Goal: Share content

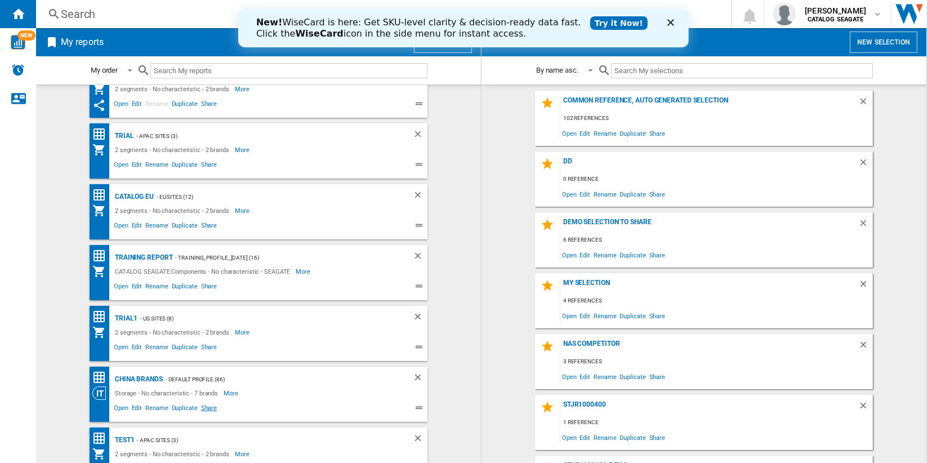
scroll to position [108, 0]
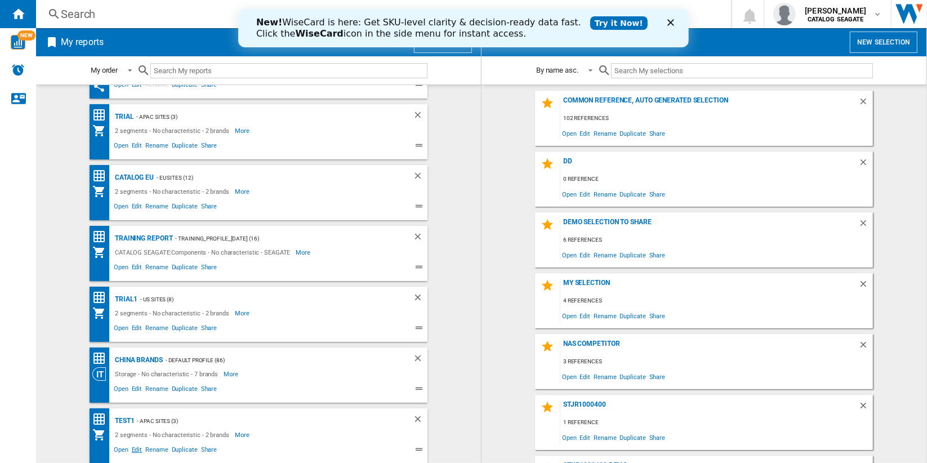
click at [135, 450] on span "Edit" at bounding box center [137, 451] width 14 height 14
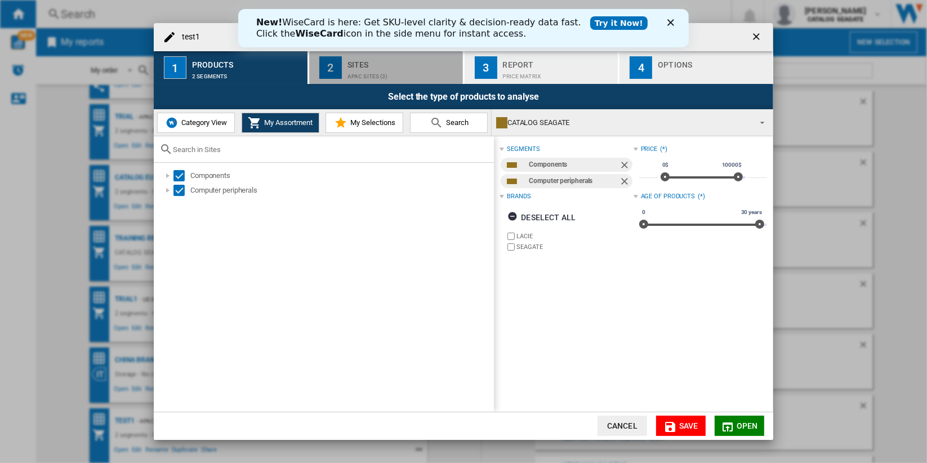
click at [417, 73] on div "APAC Sites (3)" at bounding box center [402, 74] width 111 height 12
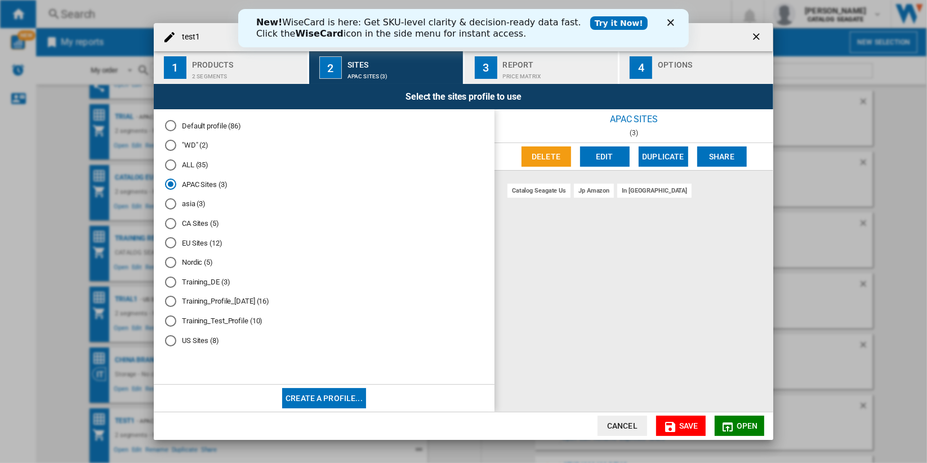
click at [667, 23] on icon "Close" at bounding box center [670, 22] width 7 height 7
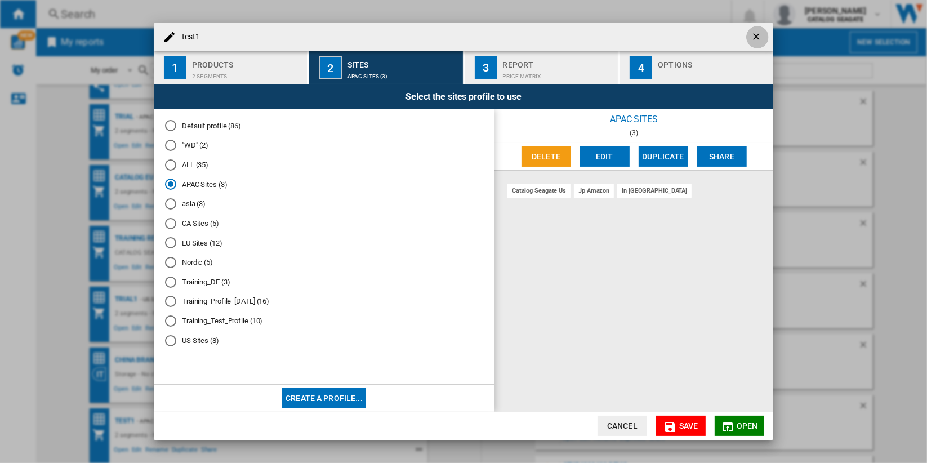
click at [761, 35] on ng-md-icon "getI18NText('BUTTONS.CLOSE_DIALOG')" at bounding box center [758, 38] width 14 height 14
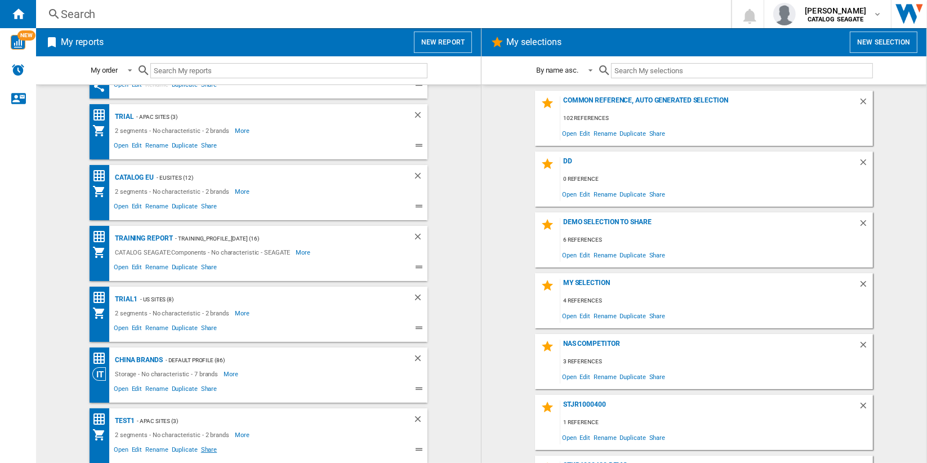
click at [204, 449] on span "Share" at bounding box center [209, 451] width 20 height 14
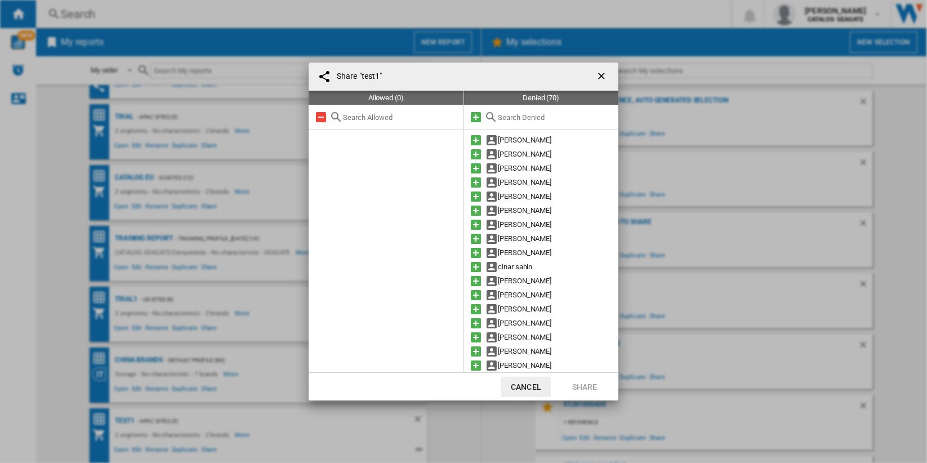
click at [547, 117] on input "text" at bounding box center [555, 117] width 115 height 8
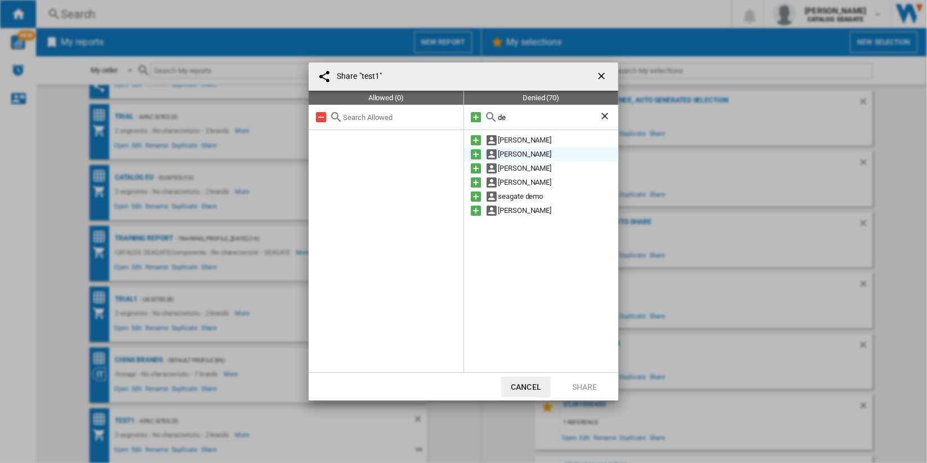
type input "de"
click at [476, 153] on md-icon at bounding box center [477, 155] width 14 height 14
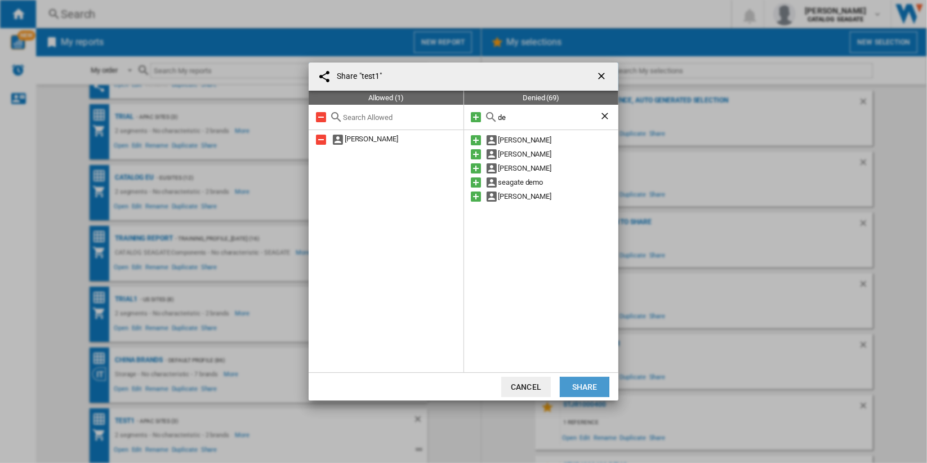
click at [592, 388] on button "Share" at bounding box center [585, 387] width 50 height 20
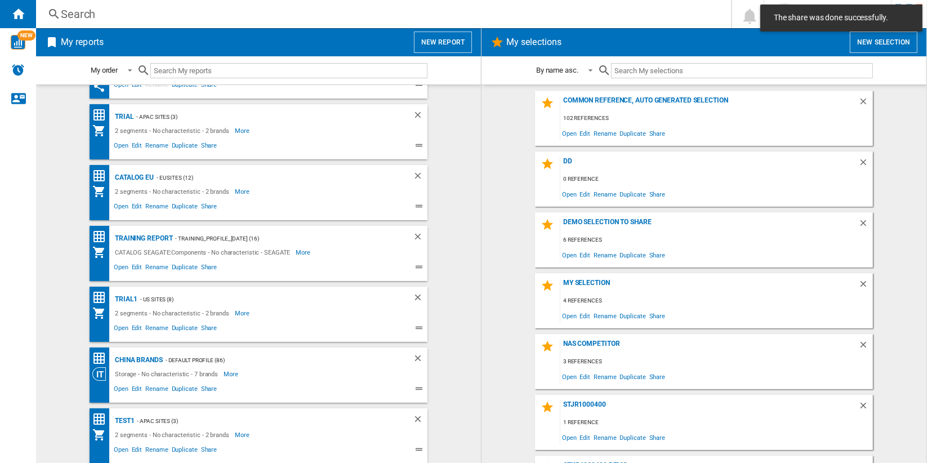
click at [888, 96] on wk-selection "Common reference, auto generated selection 102 references Open Edit Rename Dupl…" at bounding box center [704, 118] width 422 height 55
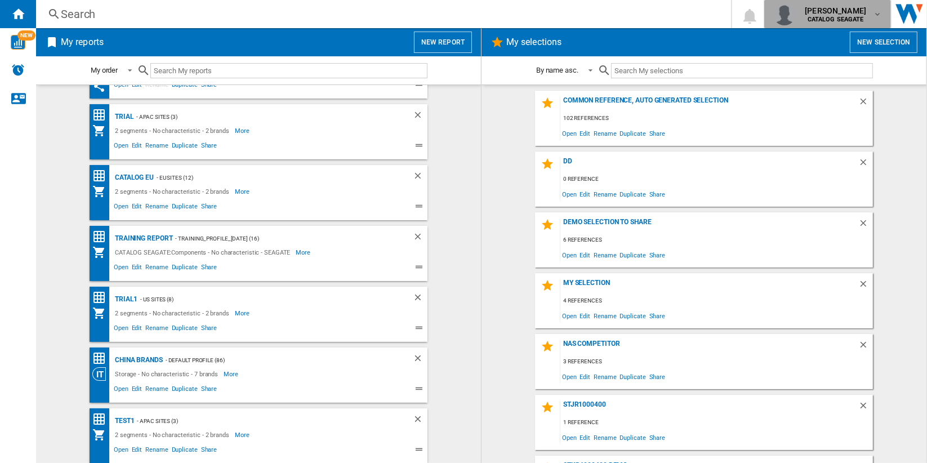
click at [843, 15] on span "[PERSON_NAME]" at bounding box center [835, 10] width 61 height 11
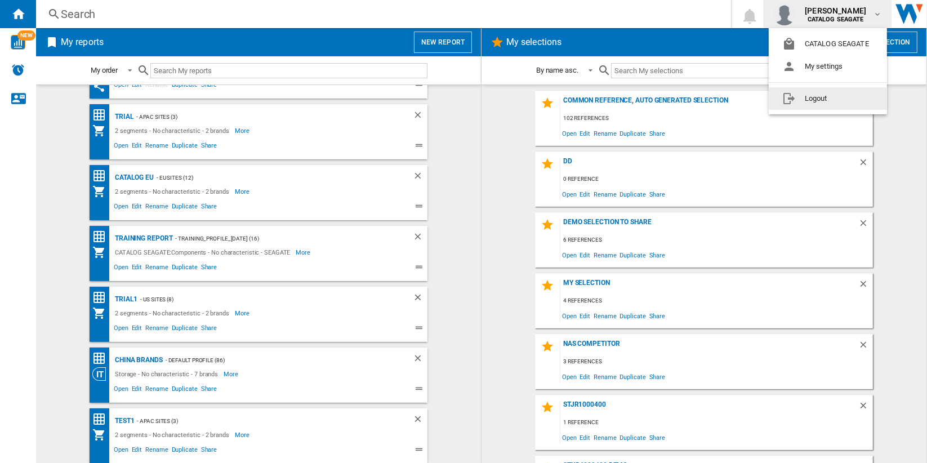
click at [838, 100] on button "Logout" at bounding box center [828, 98] width 118 height 23
